Goal: Check status: Check status

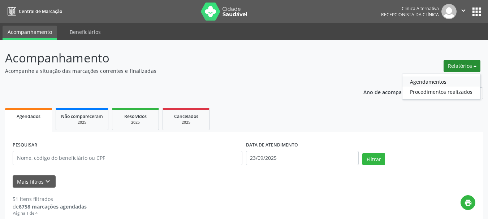
click at [436, 82] on link "Agendamentos" at bounding box center [442, 82] width 78 height 10
select select "8"
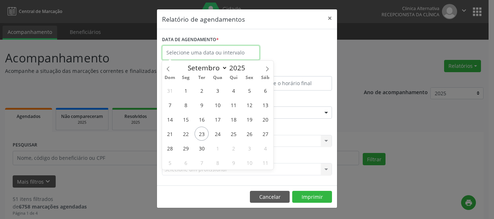
click at [223, 50] on input "text" at bounding box center [211, 53] width 98 height 14
click at [202, 132] on span "23" at bounding box center [201, 134] width 14 height 14
type input "23/09/2025"
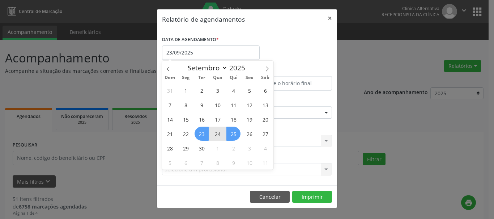
click at [236, 135] on span "25" at bounding box center [233, 134] width 14 height 14
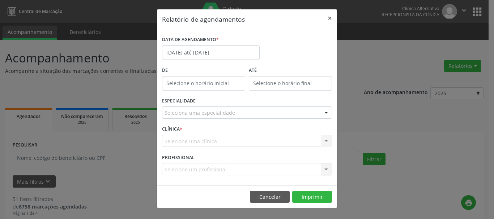
click at [236, 135] on div "Selecione uma clínica Nenhum resultado encontrado para: " " Não há nenhuma opçã…" at bounding box center [247, 141] width 170 height 12
click at [220, 117] on div "Seleciona uma especialidade" at bounding box center [247, 113] width 170 height 12
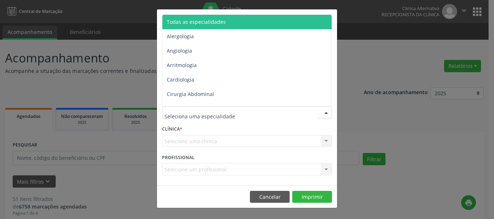
click at [203, 19] on span "Todas as especialidades" at bounding box center [196, 21] width 59 height 7
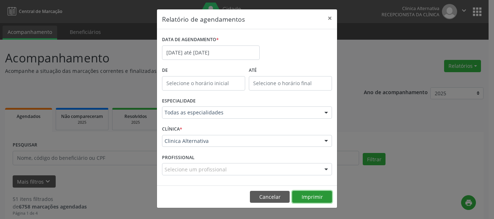
click at [311, 198] on button "Imprimir" at bounding box center [312, 197] width 40 height 12
click at [330, 18] on button "×" at bounding box center [329, 18] width 14 height 18
